Goal: Information Seeking & Learning: Learn about a topic

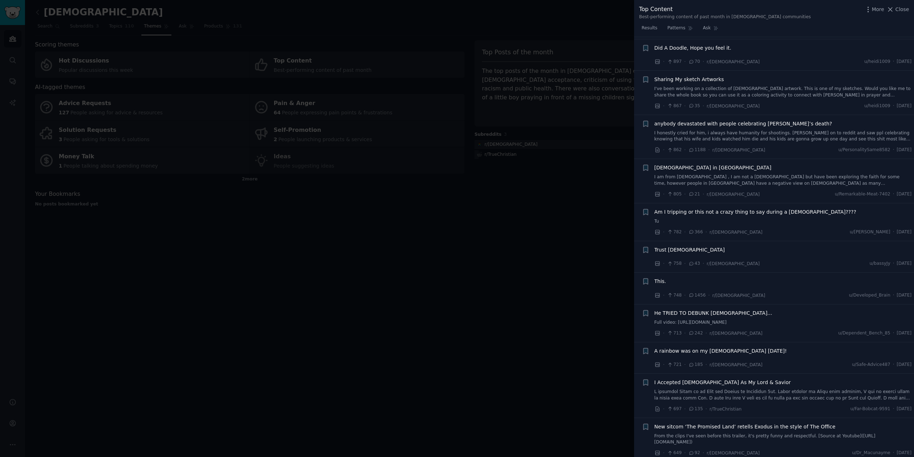
scroll to position [793, 0]
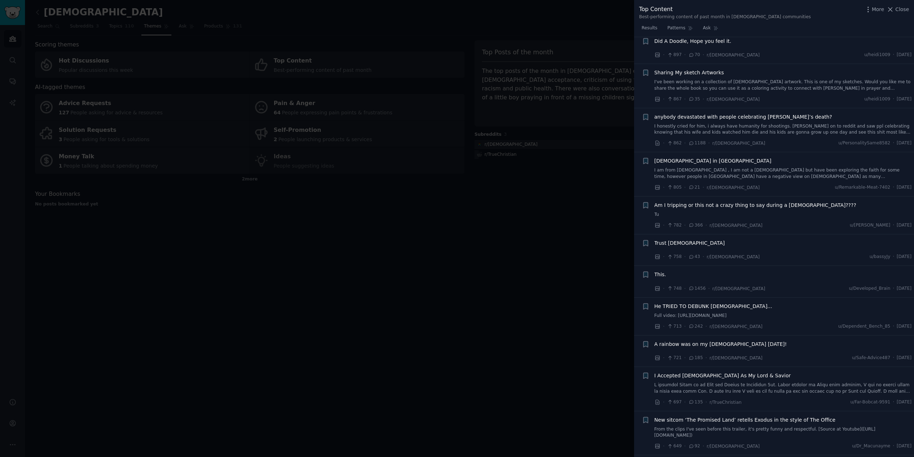
click at [747, 201] on span "Am I tripping or this not a crazy thing to say during a [DEMOGRAPHIC_DATA]????" at bounding box center [756, 205] width 202 height 8
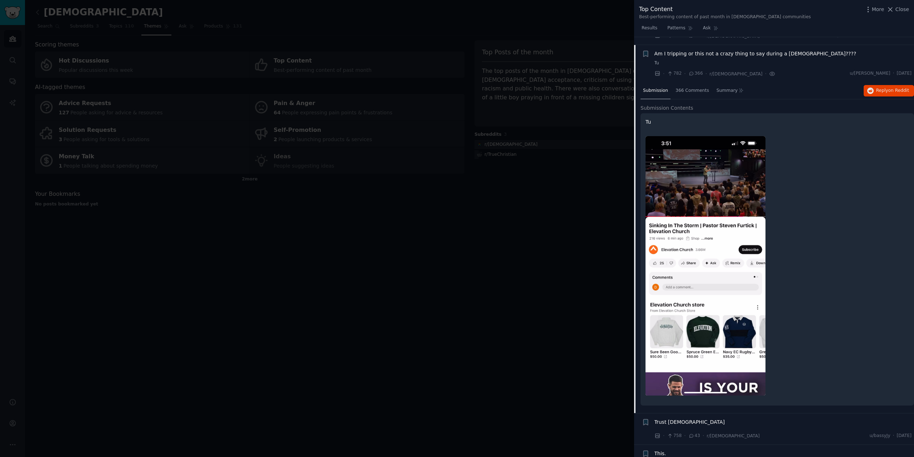
scroll to position [674, 0]
click at [878, 88] on button "Reply on Reddit" at bounding box center [889, 90] width 50 height 11
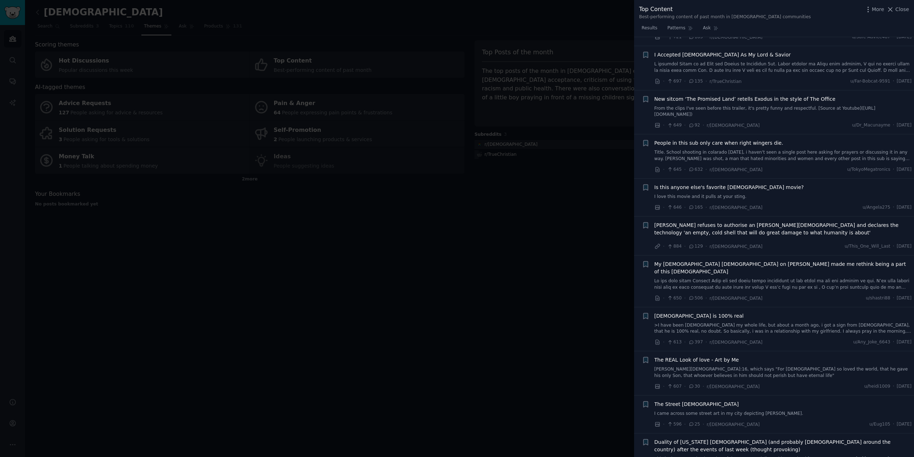
scroll to position [1174, 0]
click at [734, 183] on span "Is this anyone else's favorite [DEMOGRAPHIC_DATA] movie?" at bounding box center [730, 187] width 150 height 8
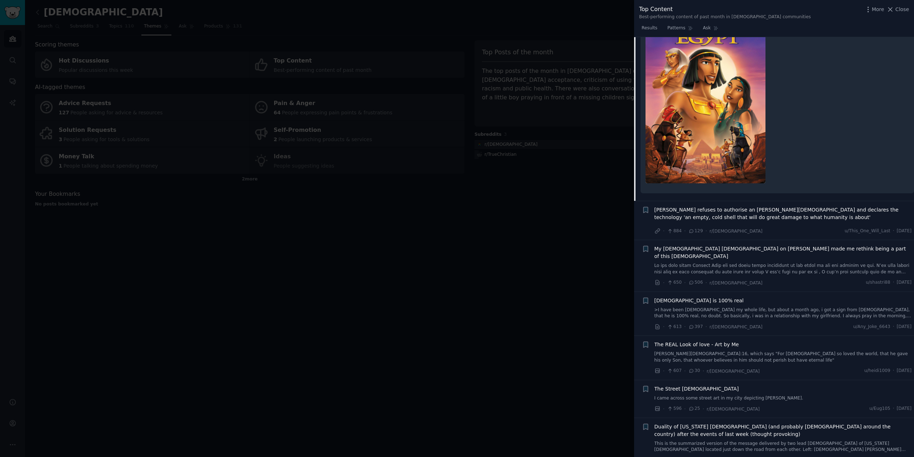
scroll to position [1120, 0]
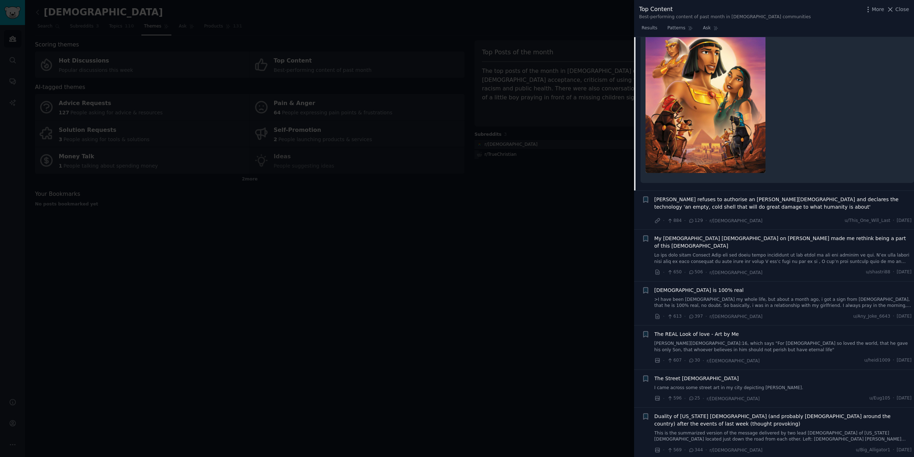
click at [566, 301] on div at bounding box center [457, 228] width 914 height 457
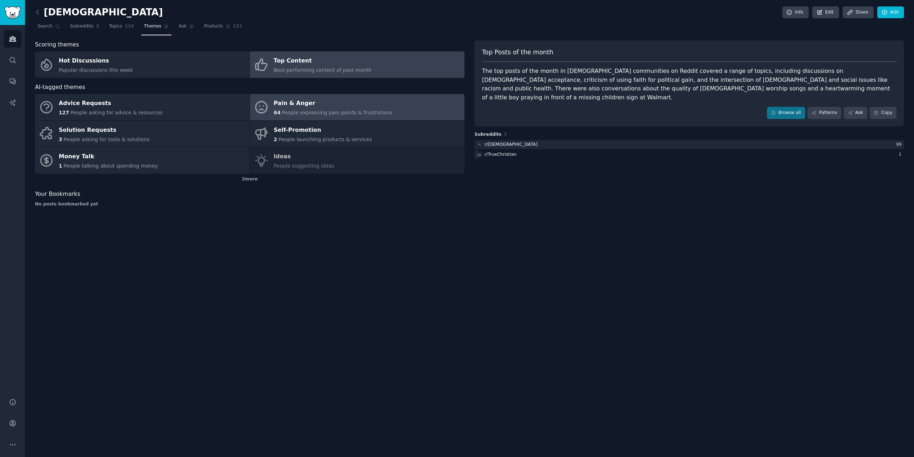
click at [319, 100] on div "Pain & Anger" at bounding box center [333, 103] width 119 height 11
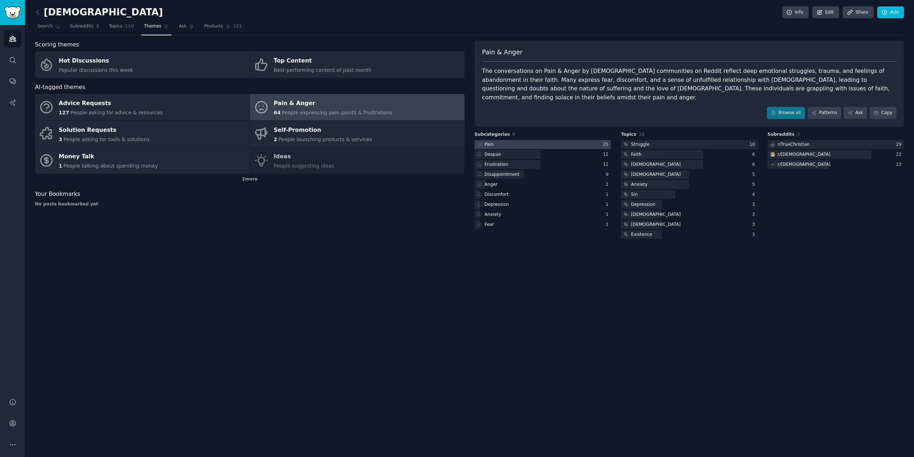
click at [565, 140] on div at bounding box center [543, 144] width 136 height 9
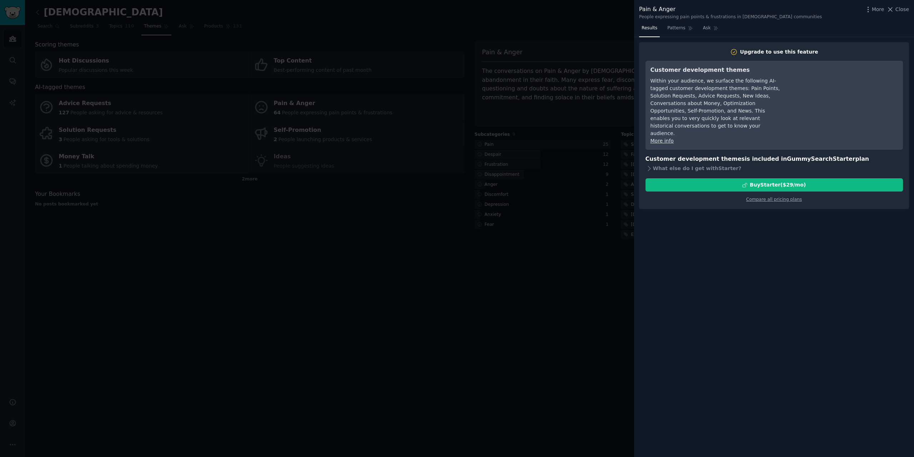
click at [562, 25] on div at bounding box center [457, 228] width 914 height 457
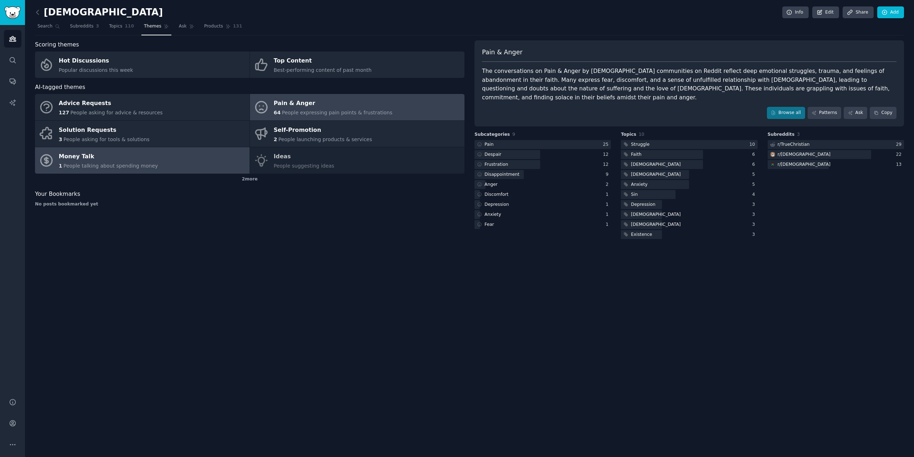
click at [170, 162] on link "Money Talk 1 People talking about spending money" at bounding box center [142, 160] width 215 height 26
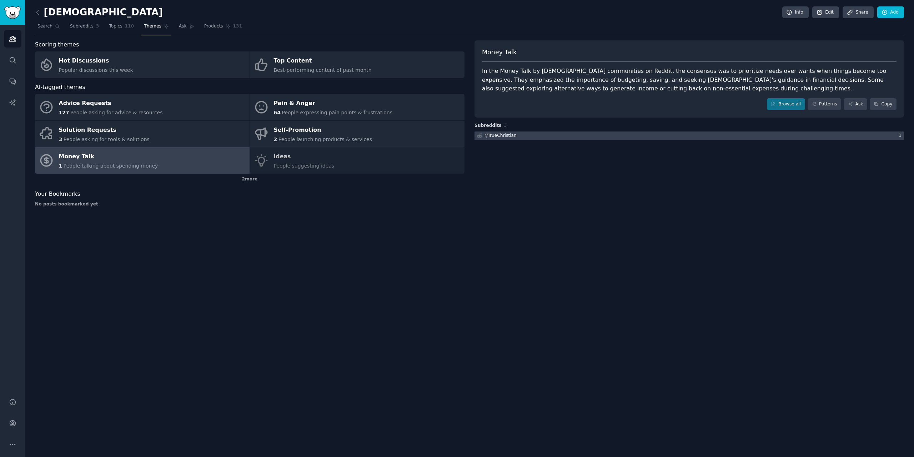
click at [578, 137] on div at bounding box center [690, 135] width 430 height 9
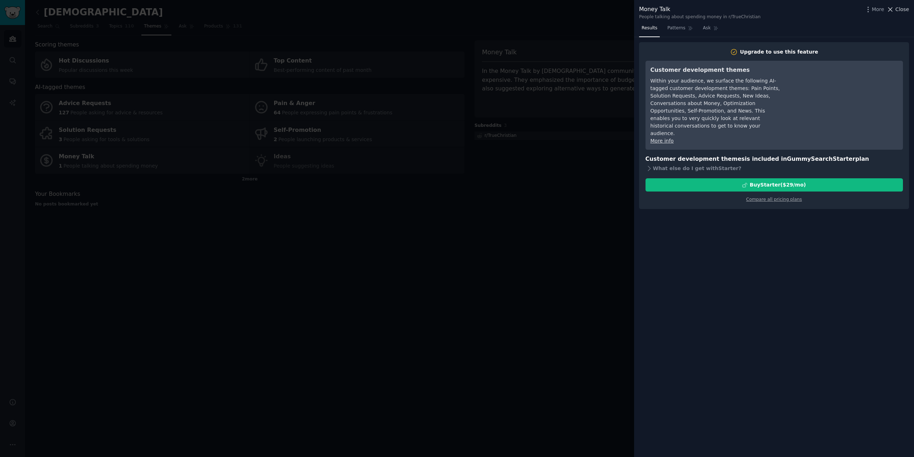
click at [904, 8] on span "Close" at bounding box center [903, 10] width 14 height 8
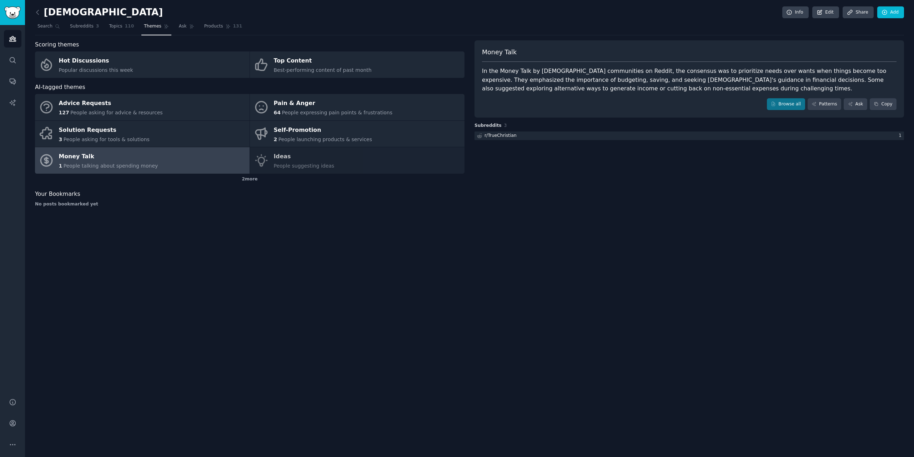
click at [507, 15] on div "[DEMOGRAPHIC_DATA] Info Edit Share Add" at bounding box center [469, 13] width 869 height 15
click at [112, 31] on link "Topics 110" at bounding box center [121, 28] width 30 height 15
